Goal: Transaction & Acquisition: Purchase product/service

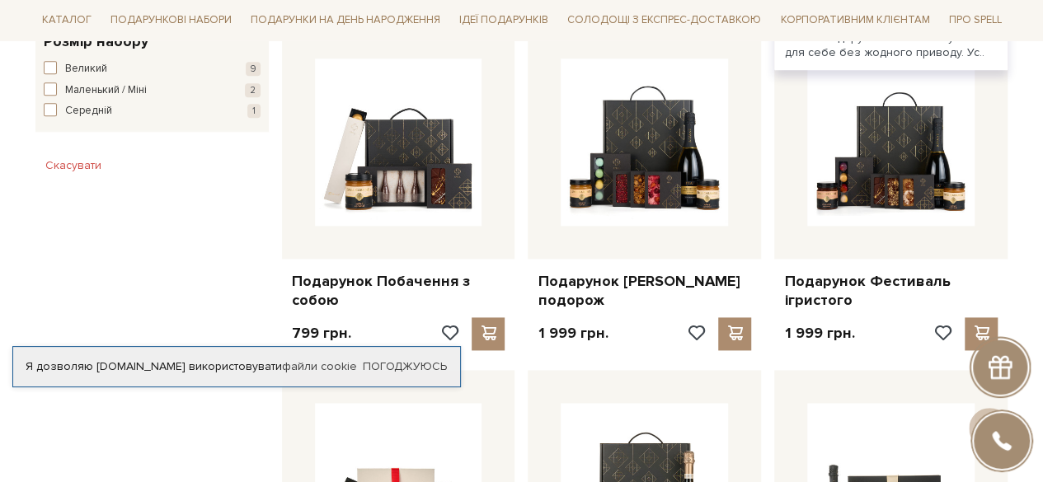
scroll to position [989, 0]
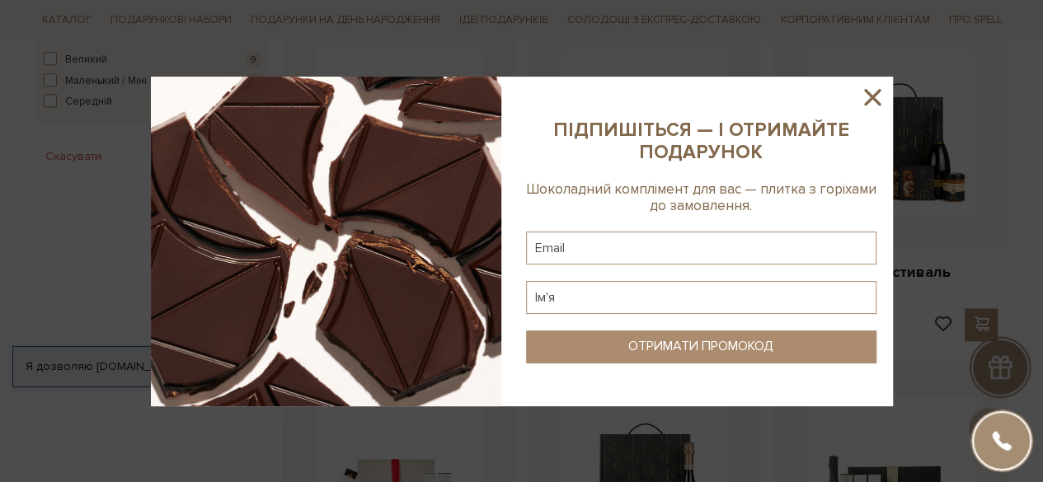
click at [867, 100] on icon at bounding box center [872, 97] width 28 height 28
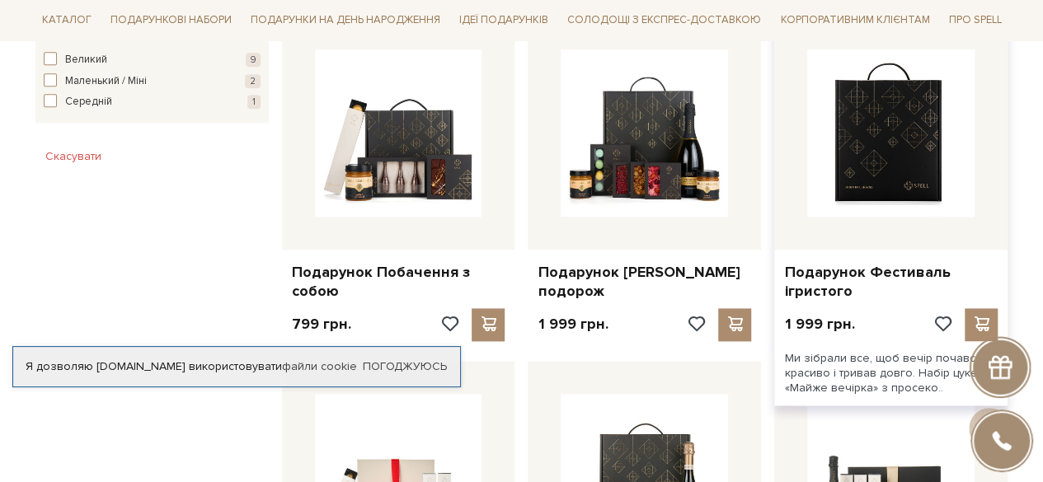
click at [861, 113] on img at bounding box center [890, 132] width 167 height 167
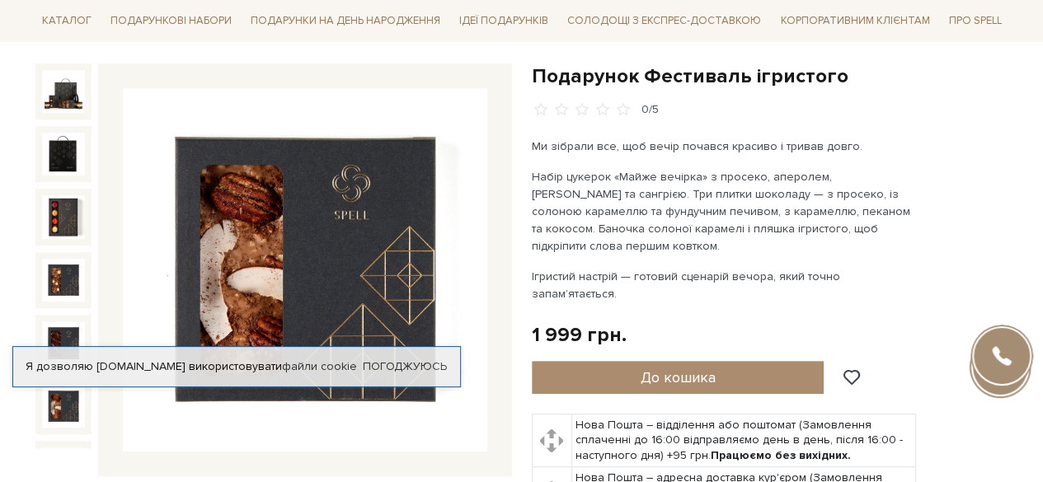
scroll to position [152, 0]
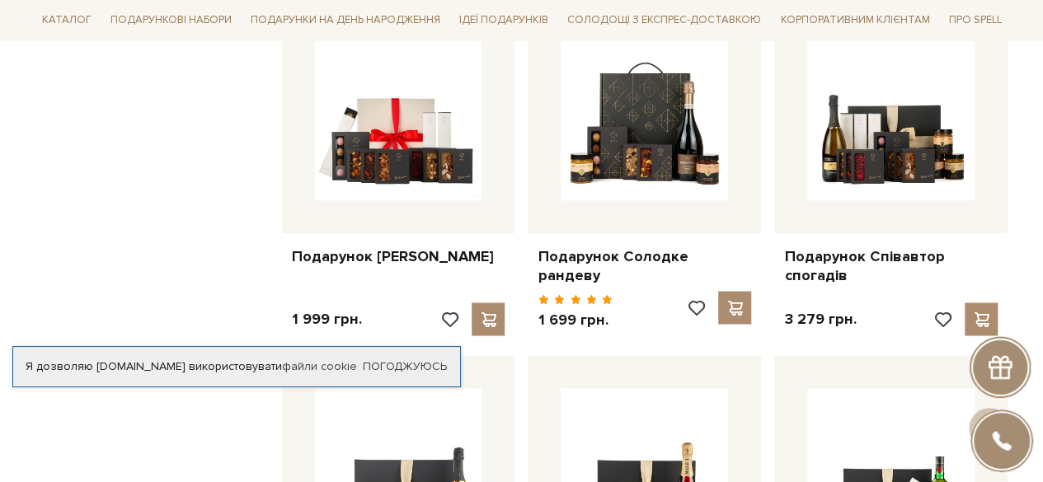
scroll to position [1351, 0]
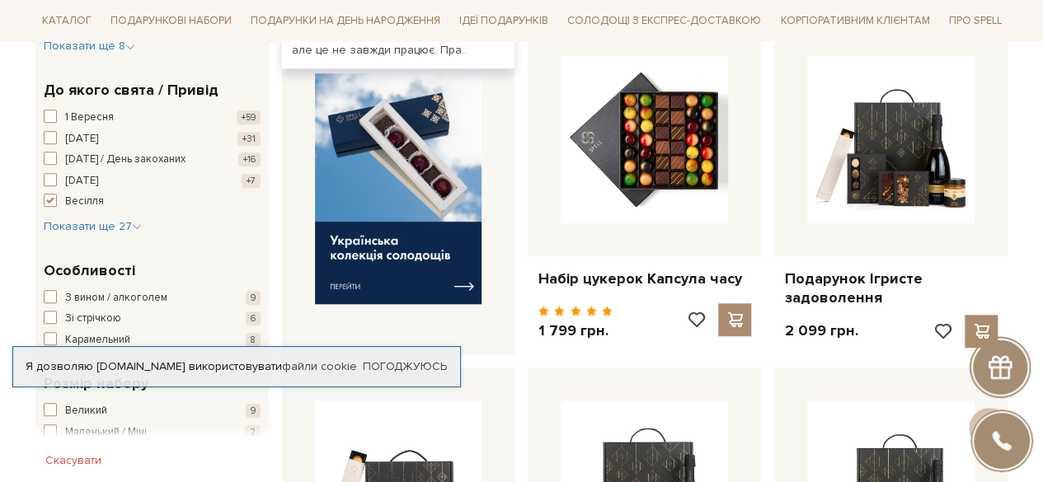
scroll to position [641, 0]
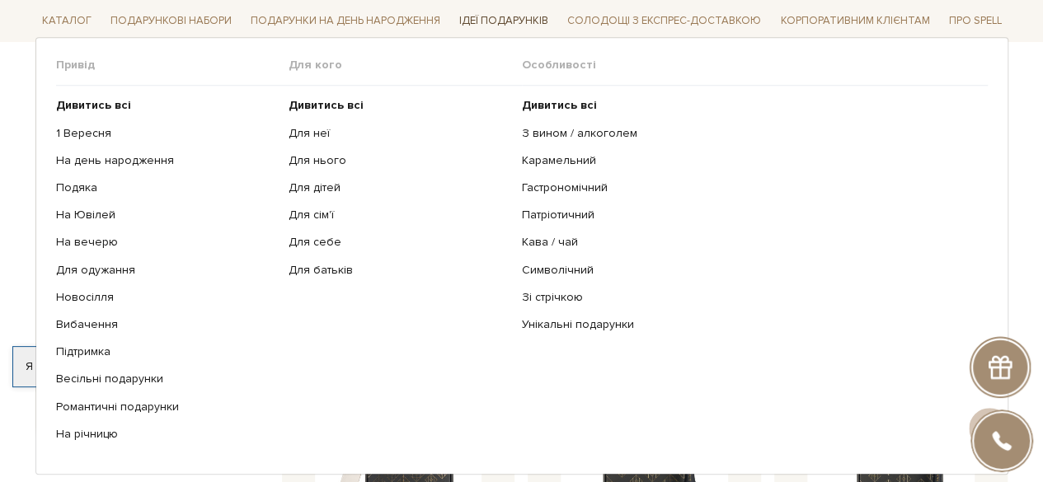
click at [496, 24] on span "Ідеї подарунків" at bounding box center [504, 21] width 102 height 26
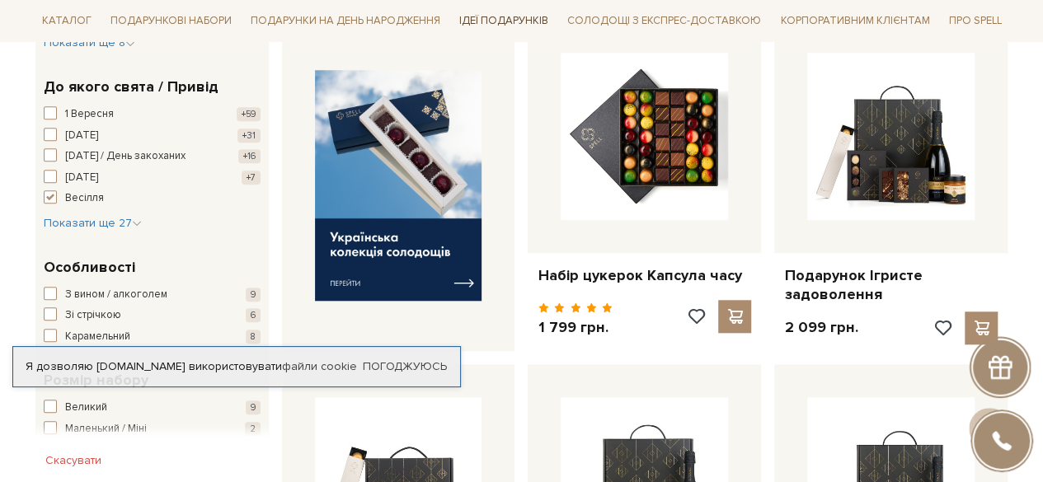
click at [496, 24] on span "Ідеї подарунків" at bounding box center [504, 21] width 102 height 26
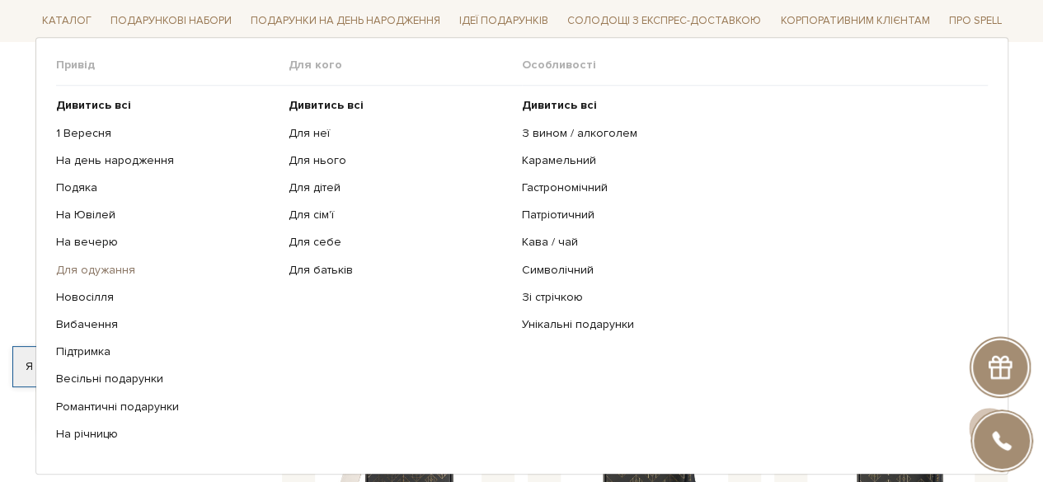
click at [107, 266] on link "Для одужання" at bounding box center [166, 269] width 221 height 15
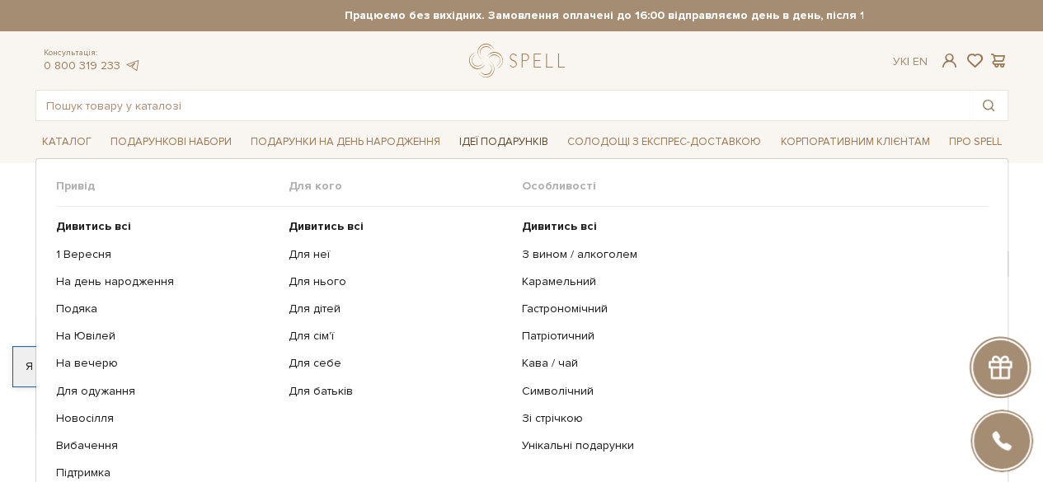
click at [507, 136] on span "Ідеї подарунків" at bounding box center [504, 142] width 102 height 26
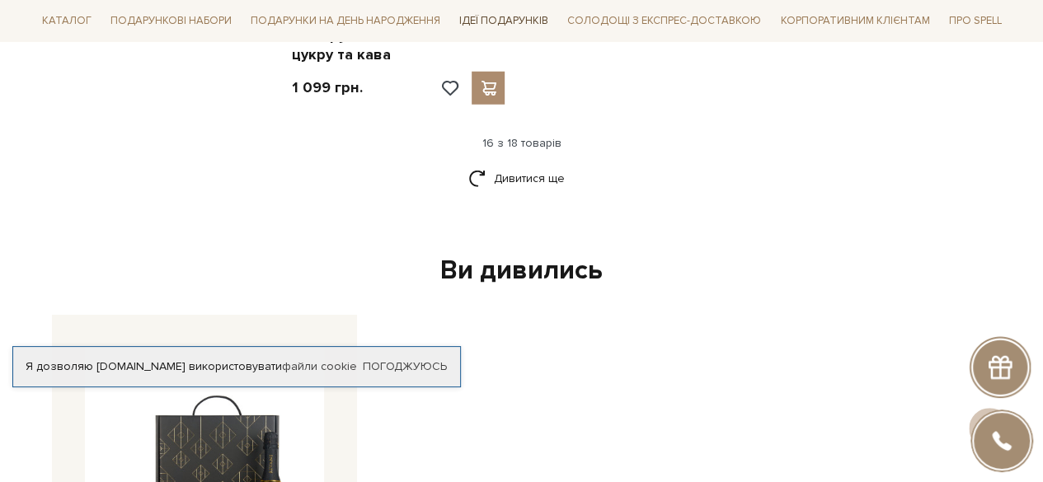
scroll to position [2260, 0]
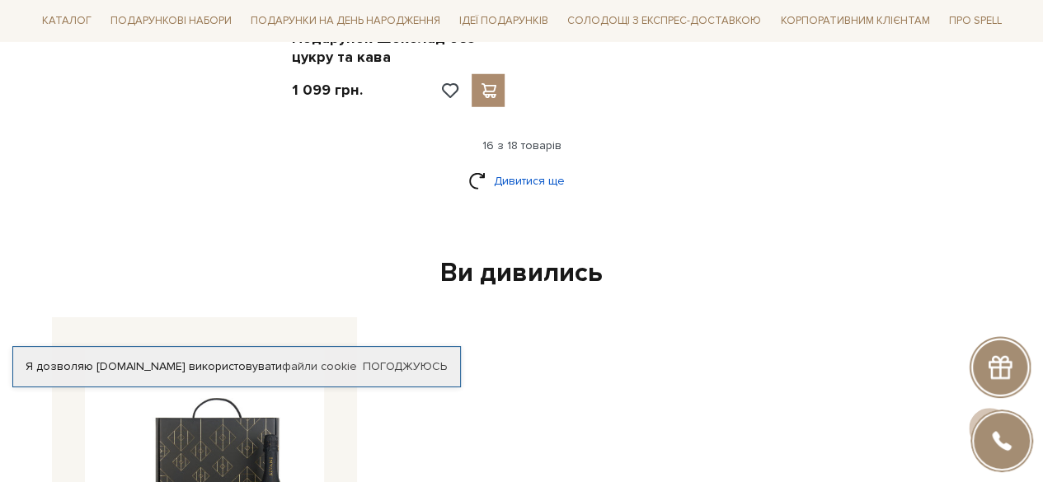
click at [505, 169] on link "Дивитися ще" at bounding box center [521, 181] width 107 height 29
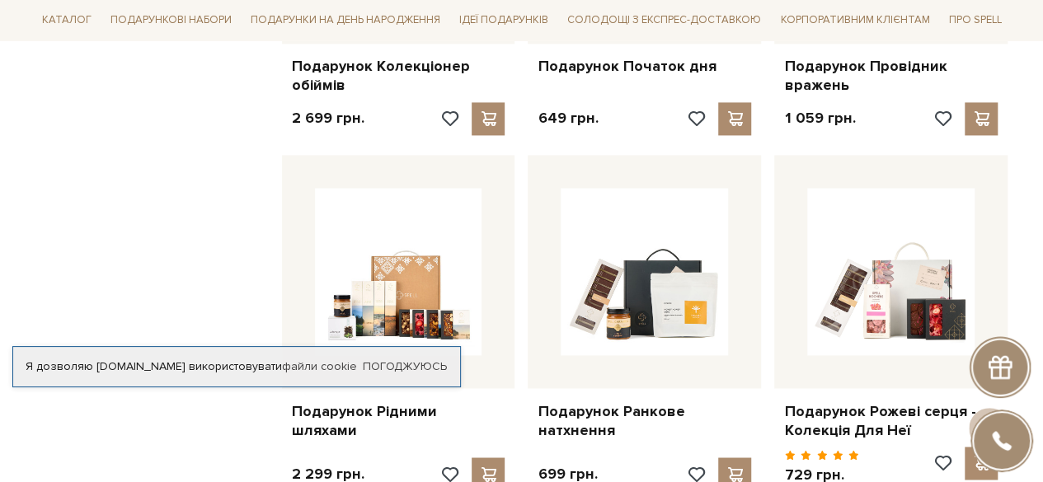
scroll to position [1163, 0]
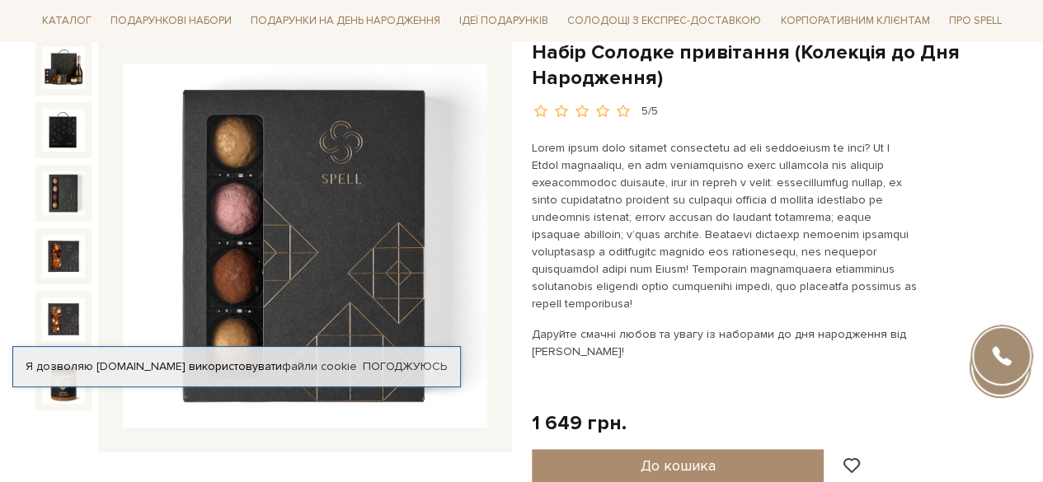
scroll to position [164, 0]
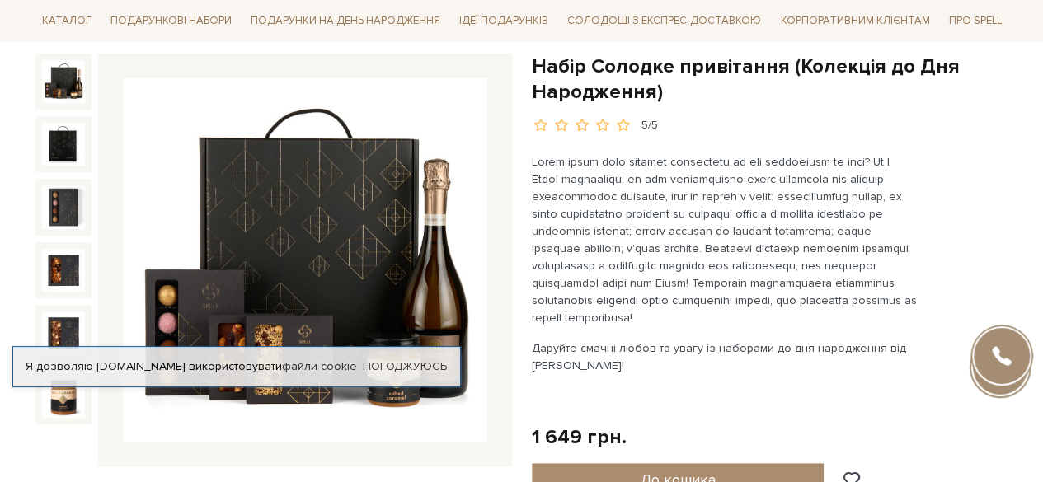
click at [67, 83] on img at bounding box center [63, 81] width 43 height 43
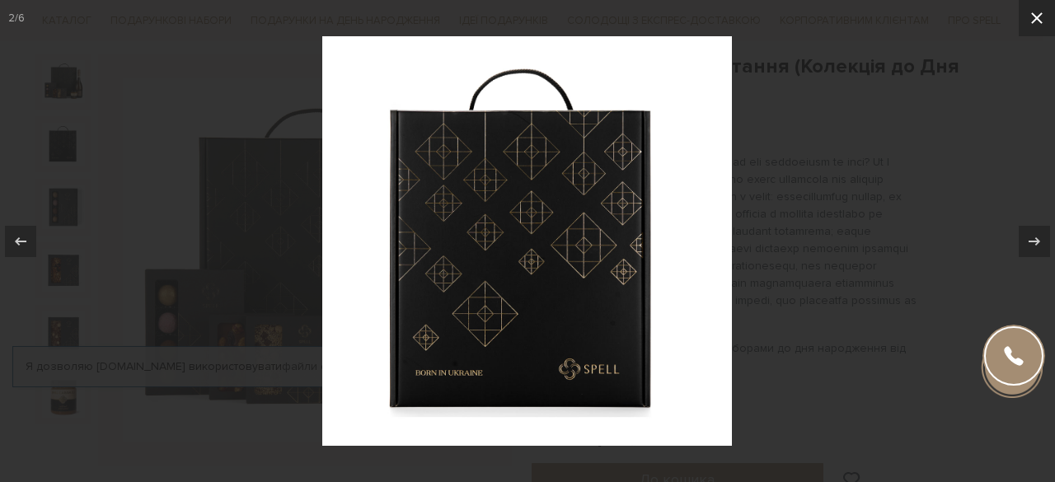
click at [1031, 16] on icon at bounding box center [1037, 18] width 20 height 20
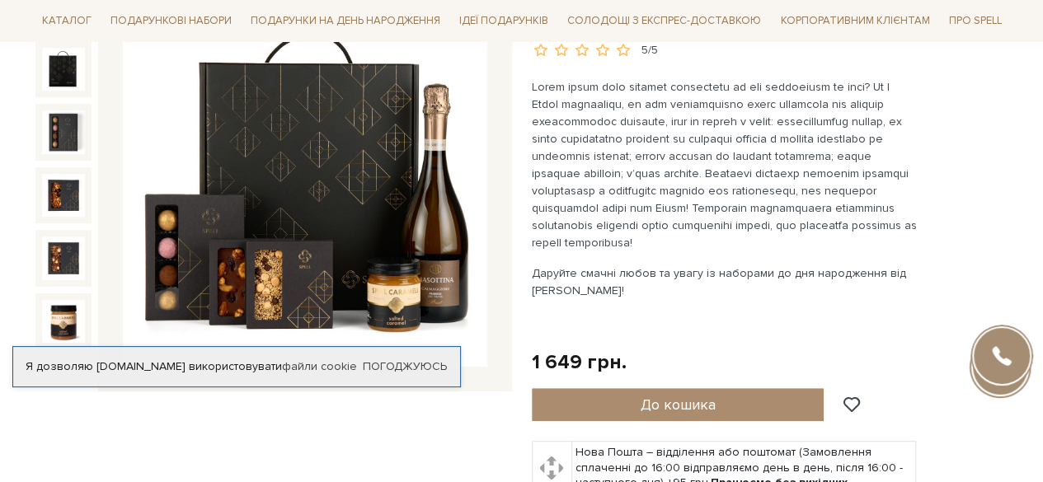
scroll to position [240, 0]
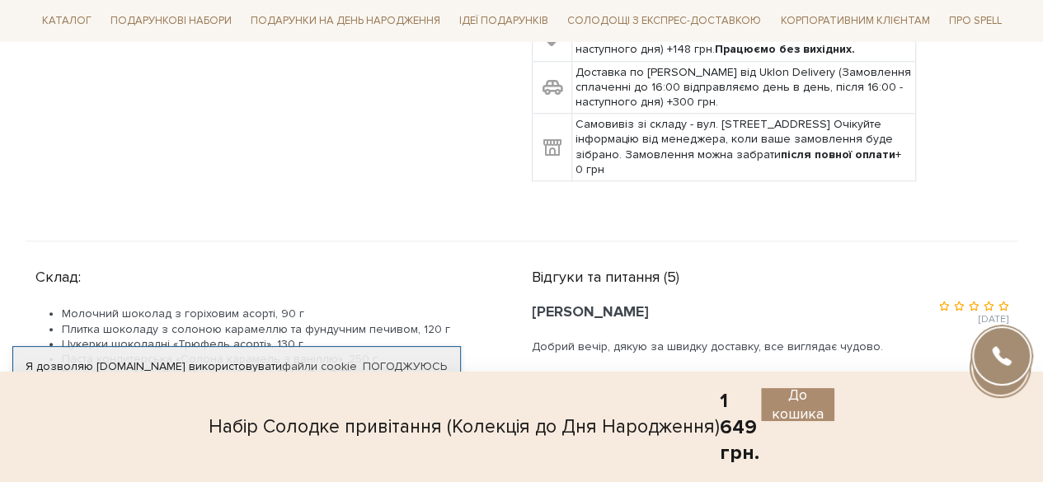
scroll to position [776, 0]
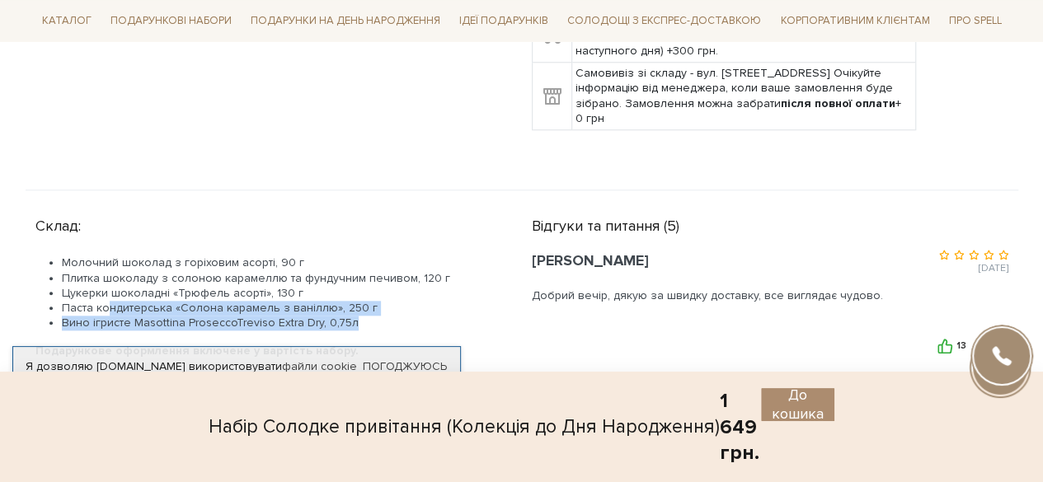
drag, startPoint x: 355, startPoint y: 444, endPoint x: 115, endPoint y: 308, distance: 276.2
click at [115, 308] on ul "Молочний шоколад з горіховим асорті, 90 г Плитка шоколаду з солоною карамеллю т…" at bounding box center [263, 293] width 457 height 75
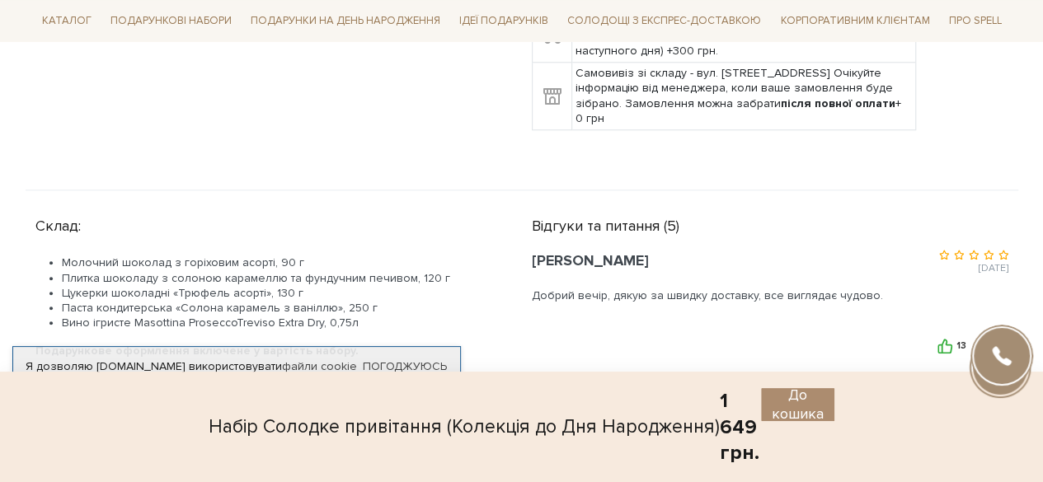
click at [186, 296] on li "Цукерки шоколадні «Трюфель асорті», 130 г" at bounding box center [277, 293] width 430 height 15
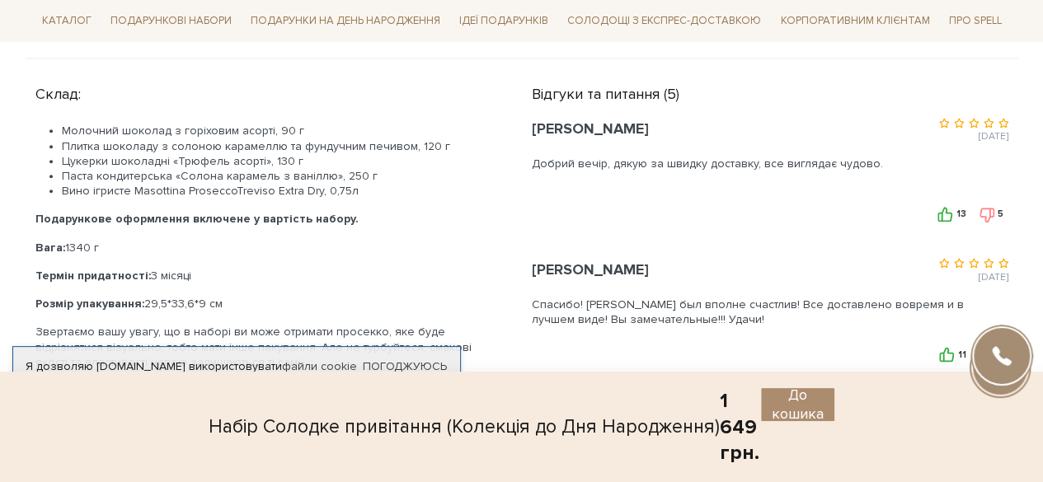
scroll to position [917, 0]
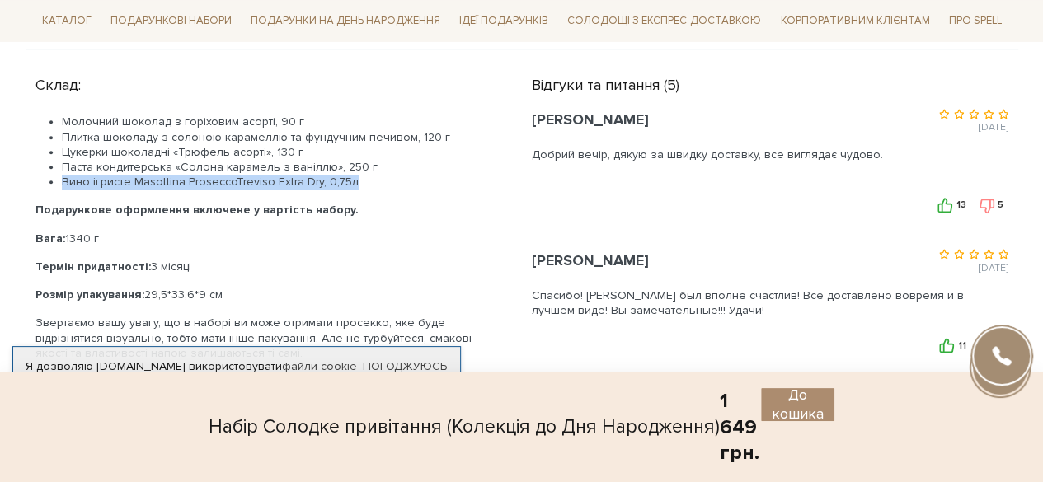
drag, startPoint x: 355, startPoint y: 178, endPoint x: 61, endPoint y: 179, distance: 293.5
click at [62, 179] on li "Вино ігристе Masottina ProseccoTreviso Extra Dry, 0,75л" at bounding box center [277, 182] width 430 height 15
copy li "Вино ігристе Masottina ProseccoTreviso Extra Dry, 0,75л"
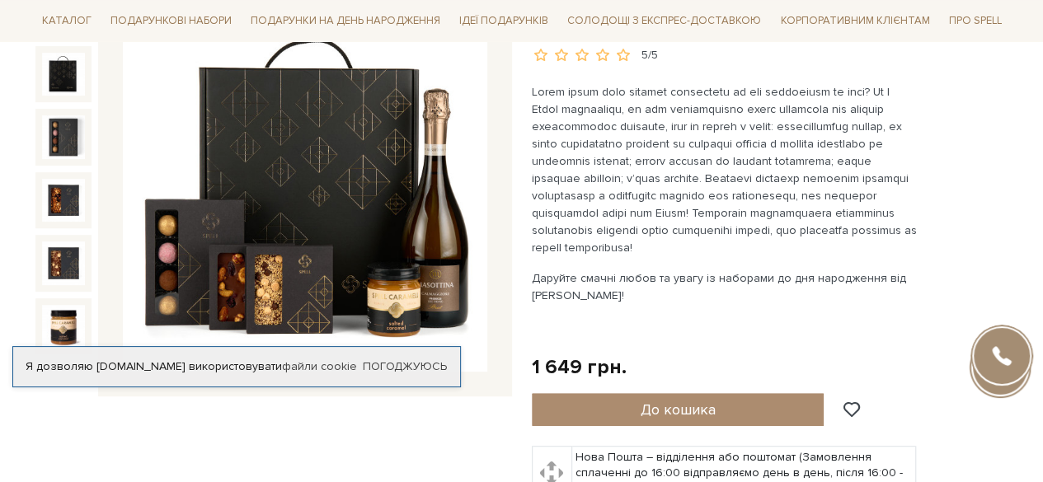
scroll to position [250, 0]
